Goal: Find specific page/section: Find specific page/section

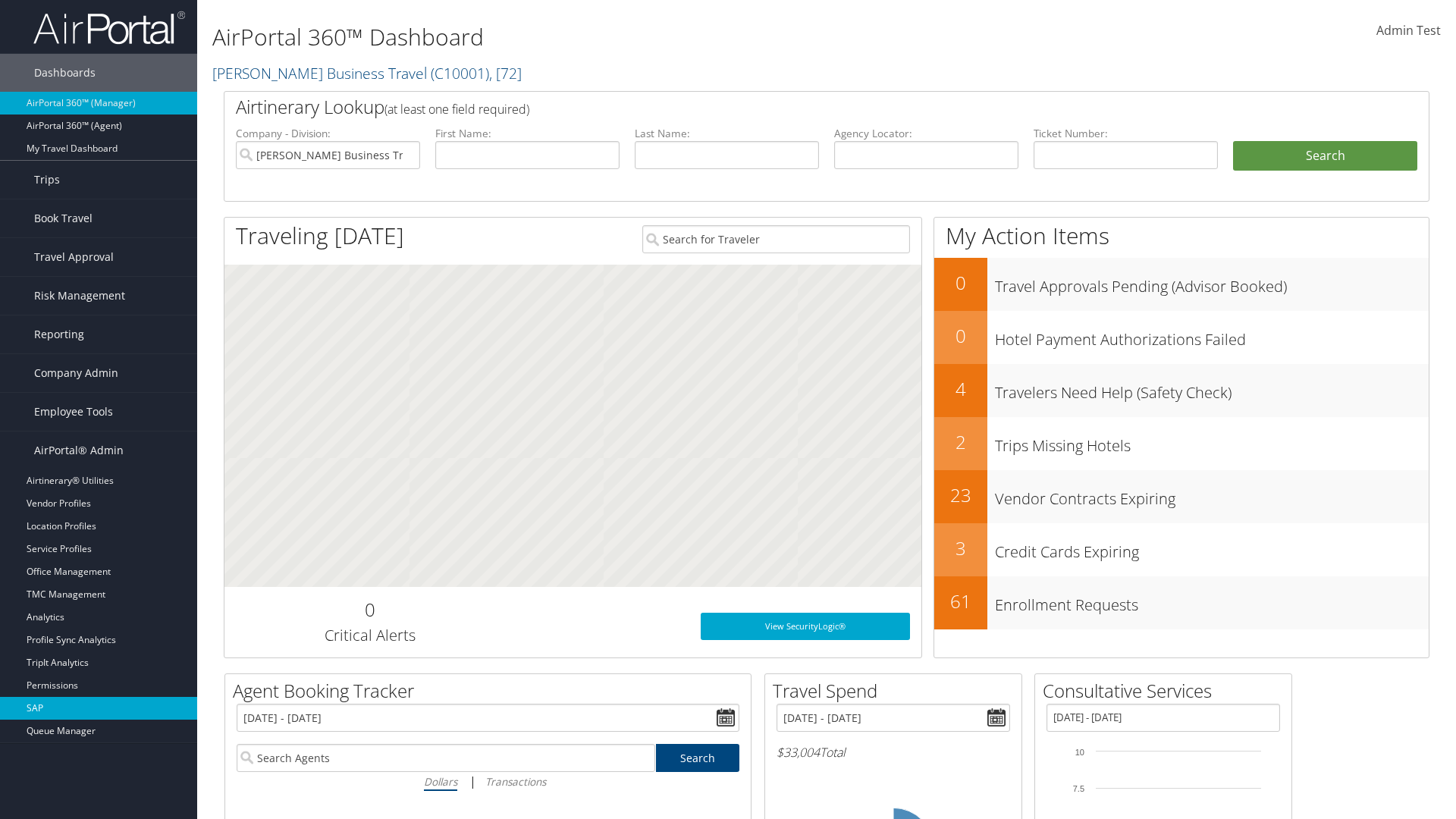
click at [99, 709] on link "SAP" at bounding box center [99, 709] width 197 height 23
